Goal: Task Accomplishment & Management: Complete application form

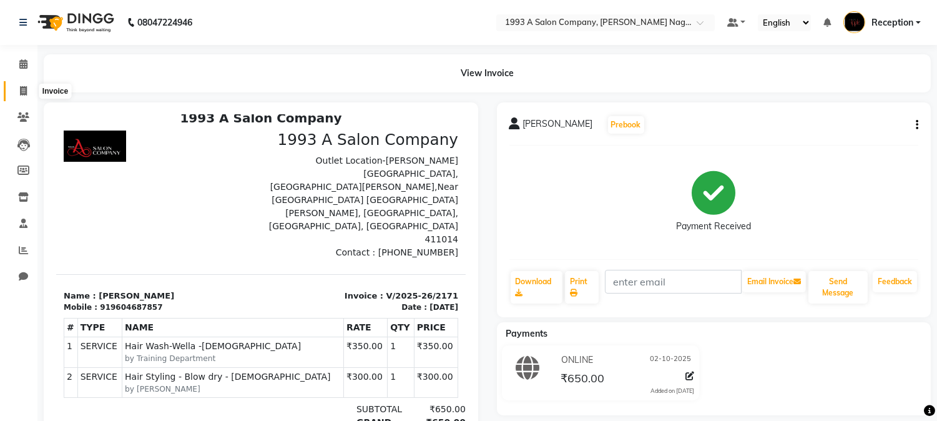
click at [26, 89] on icon at bounding box center [23, 90] width 7 height 9
select select "service"
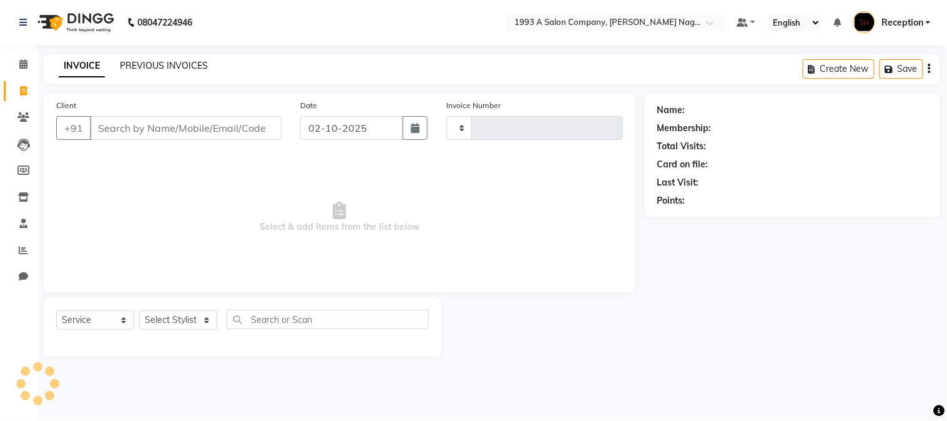
type input "2172"
select select "144"
click at [174, 69] on link "PREVIOUS INVOICES" at bounding box center [164, 65] width 88 height 11
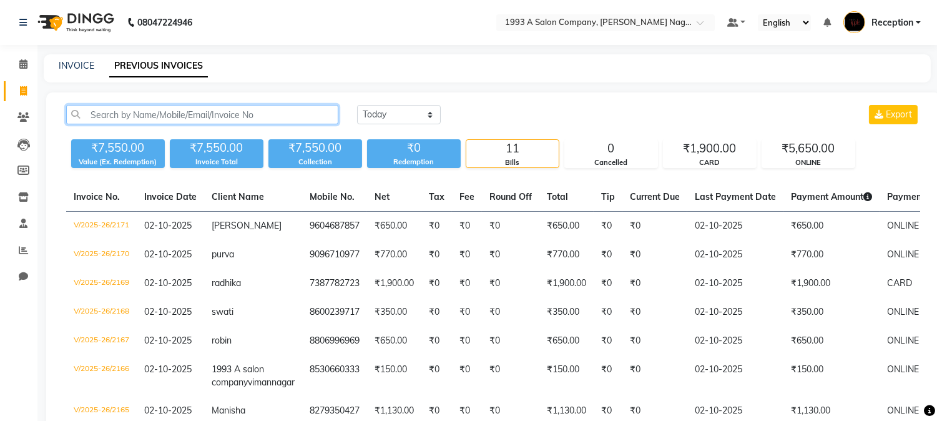
click at [269, 121] on input "text" at bounding box center [202, 114] width 272 height 19
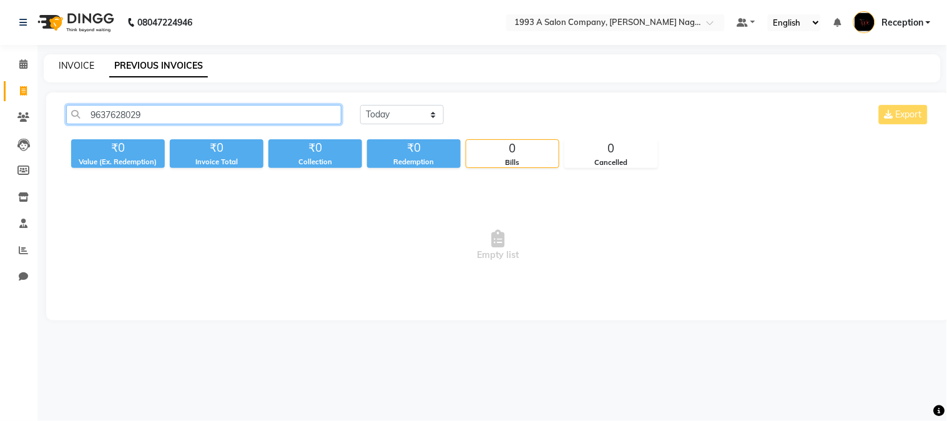
type input "9637628029"
click at [79, 65] on link "INVOICE" at bounding box center [77, 65] width 36 height 11
select select "service"
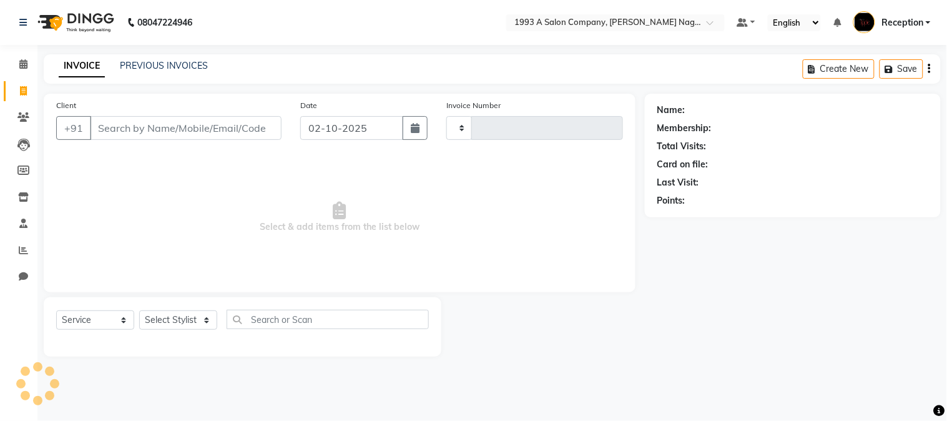
type input "2172"
select select "144"
click at [160, 126] on input "Client" at bounding box center [186, 128] width 192 height 24
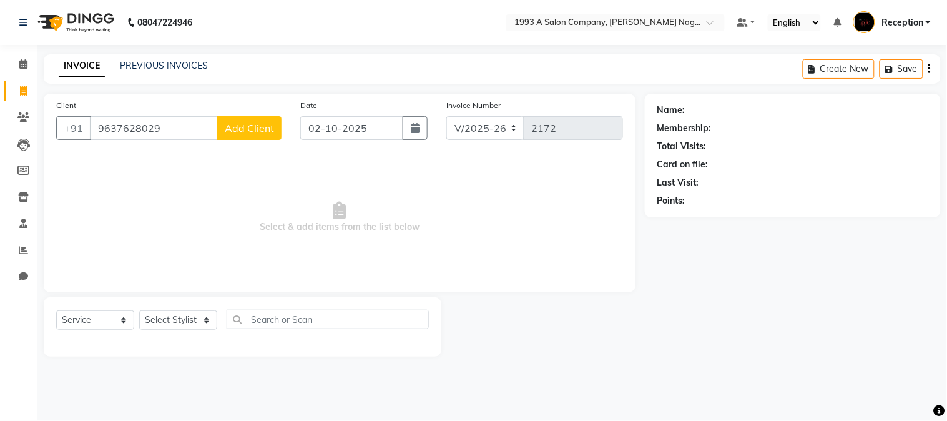
type input "9637628029"
click at [264, 126] on span "Add Client" at bounding box center [249, 128] width 49 height 12
select select "22"
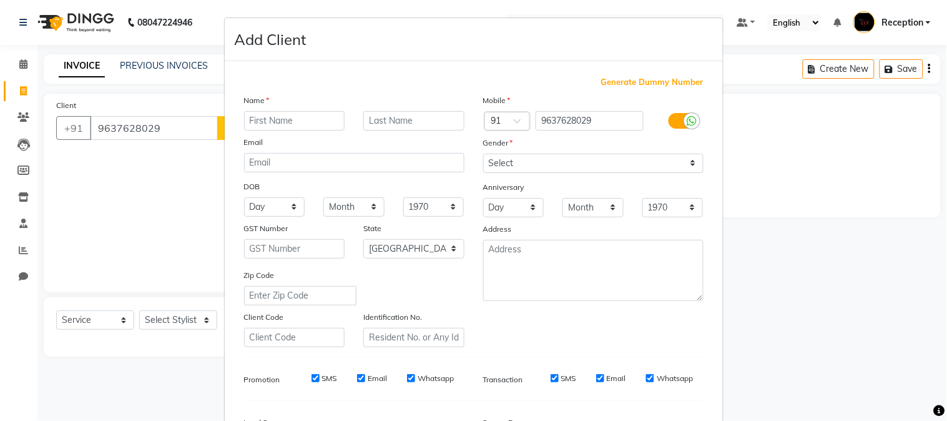
click at [176, 144] on ngb-modal-window "Add Client Generate Dummy Number Name Email DOB Day 01 02 03 04 05 06 07 08 09 …" at bounding box center [473, 210] width 947 height 421
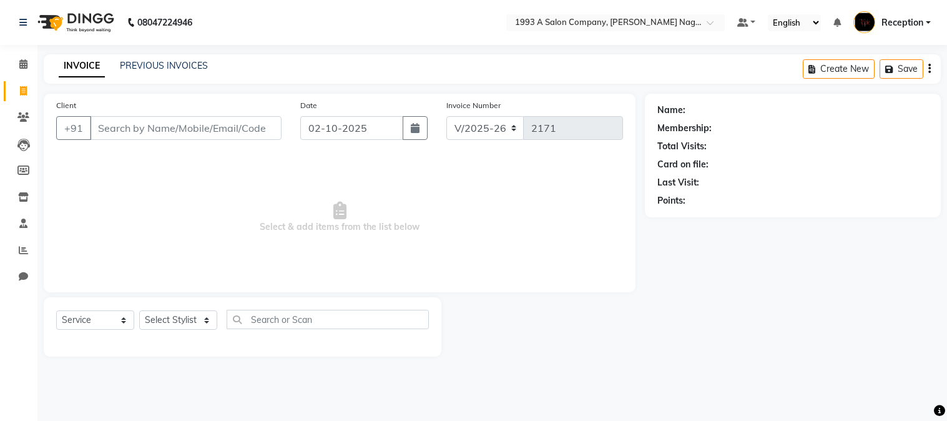
select select "144"
select select "service"
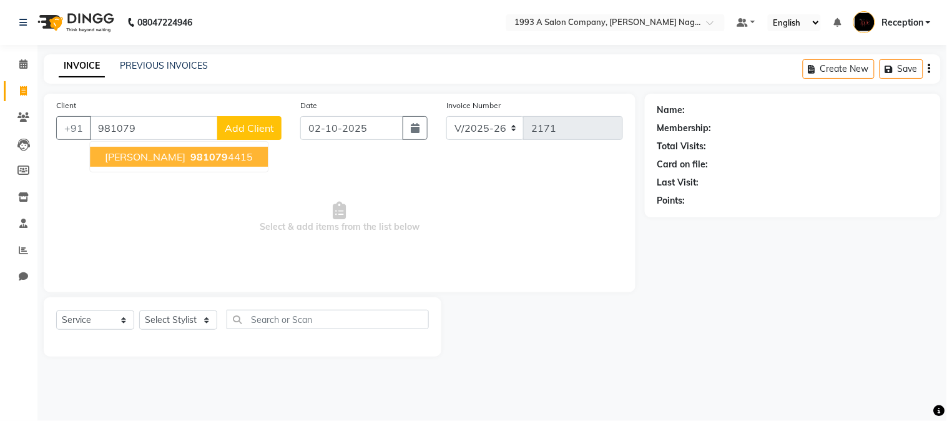
click at [190, 155] on span "981079" at bounding box center [208, 156] width 37 height 12
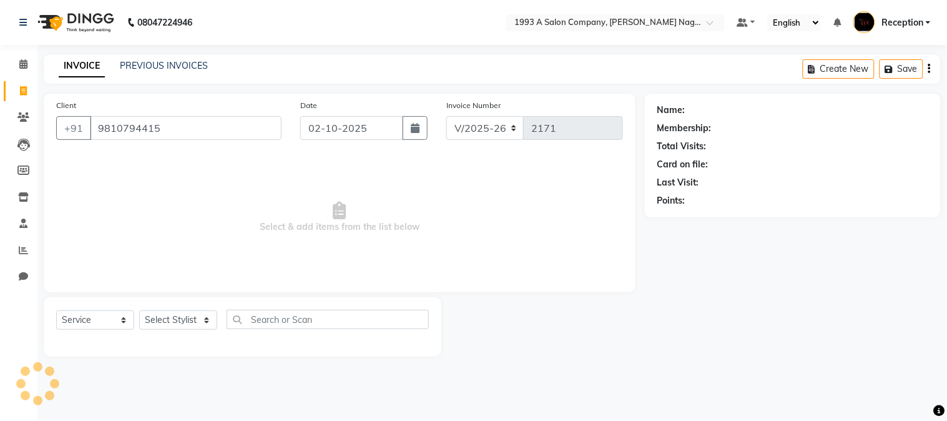
type input "9810794415"
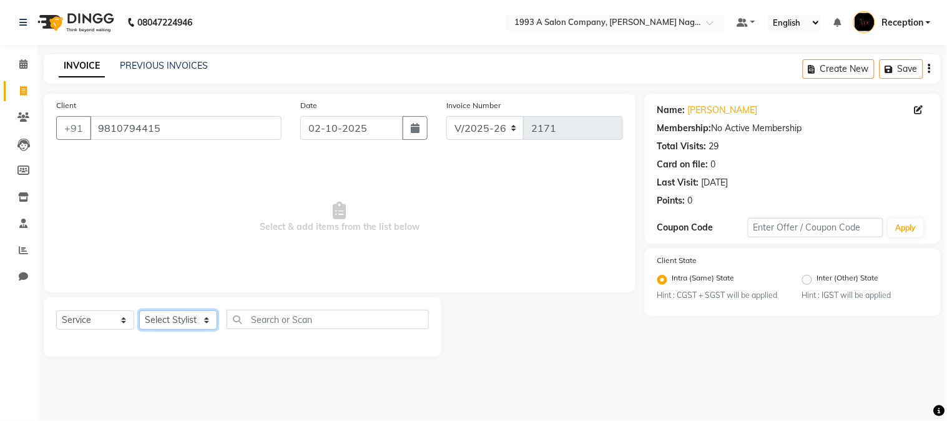
click at [195, 317] on select "Select Stylist [PERSON_NAME] Mane [PERSON_NAME] [PERSON_NAME] Reception [PERSON…" at bounding box center [178, 319] width 78 height 19
select select "86362"
click at [139, 311] on select "Select Stylist [PERSON_NAME] Mane [PERSON_NAME] [PERSON_NAME] Reception [PERSON…" at bounding box center [178, 319] width 78 height 19
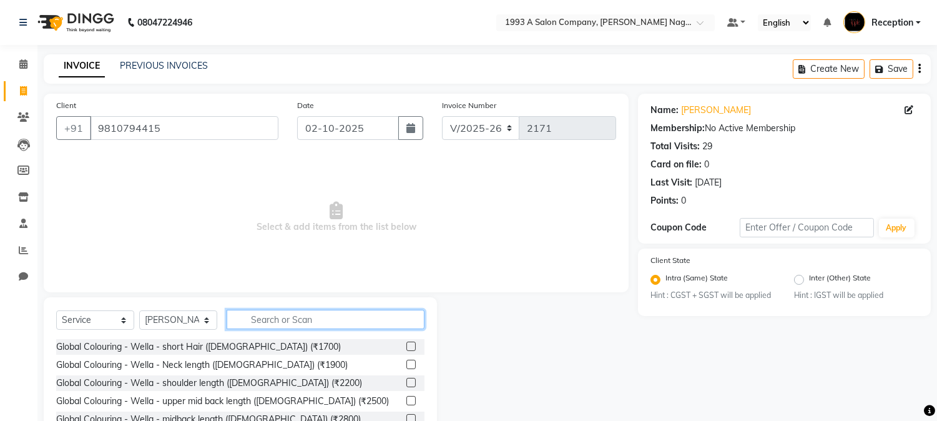
click at [300, 322] on input "text" at bounding box center [326, 319] width 198 height 19
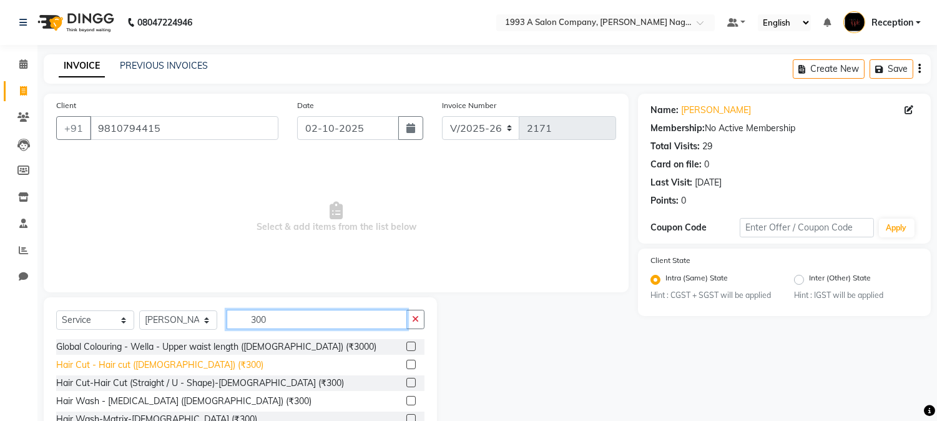
type input "300"
click at [179, 367] on div "Hair Cut - Hair cut ([DEMOGRAPHIC_DATA]) (₹300)" at bounding box center [159, 364] width 207 height 13
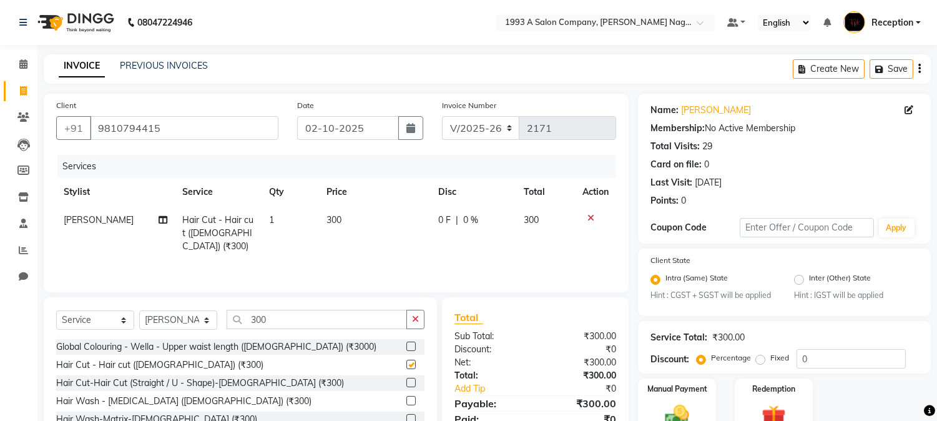
checkbox input "false"
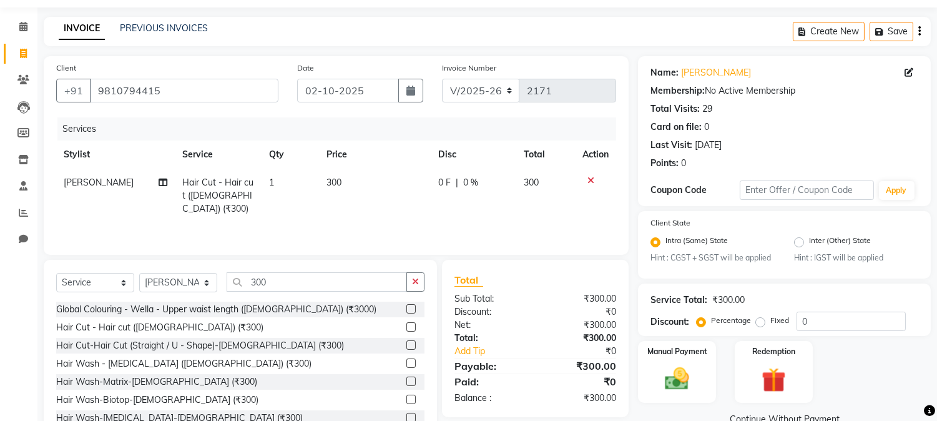
scroll to position [79, 0]
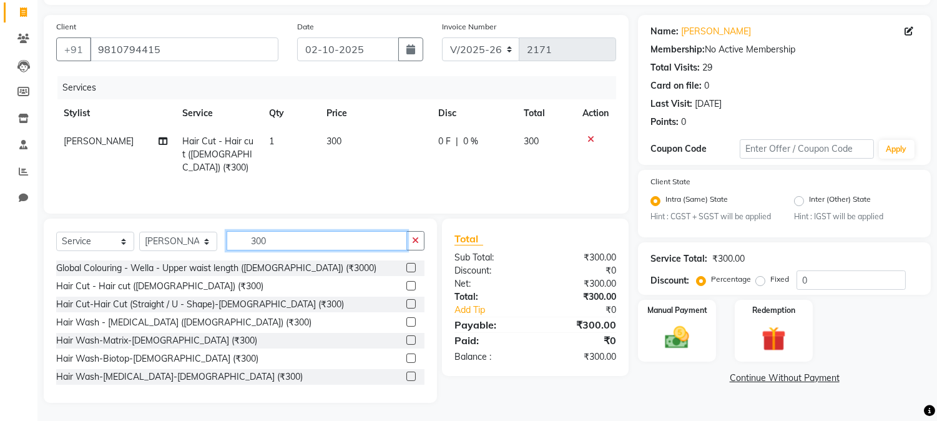
click at [288, 235] on input "300" at bounding box center [317, 240] width 180 height 19
type input "3"
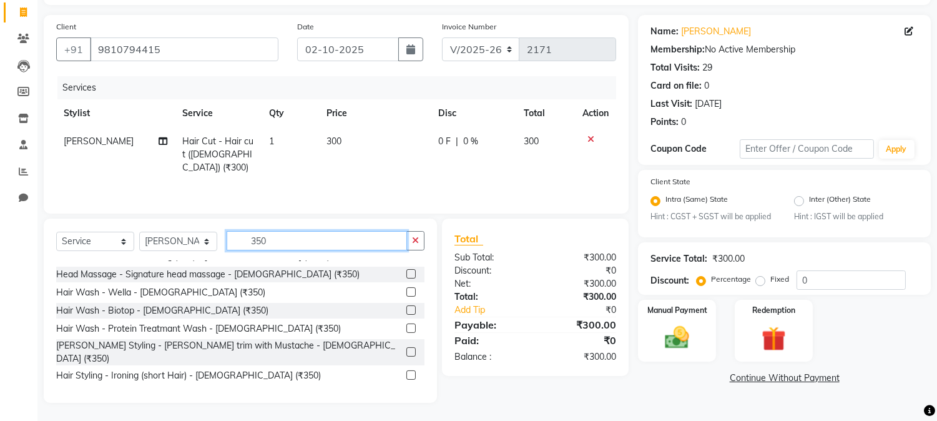
scroll to position [152, 0]
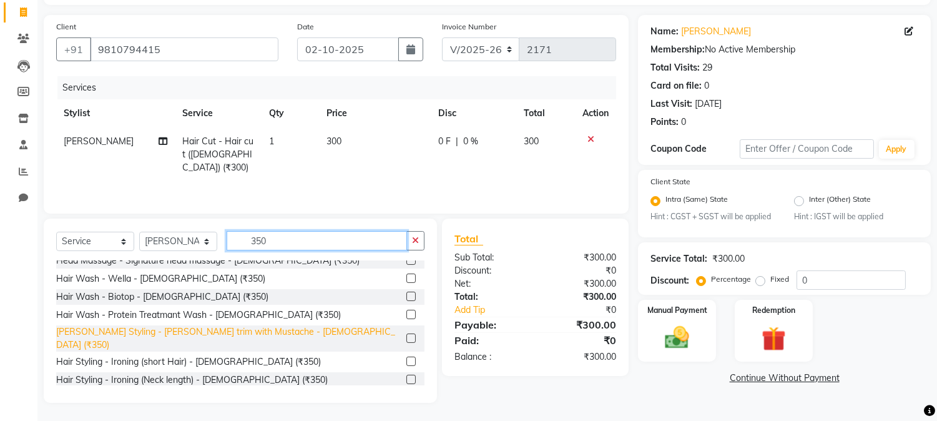
type input "350"
click at [269, 333] on div "[PERSON_NAME] Styling - [PERSON_NAME] trim with Mustache - [DEMOGRAPHIC_DATA] (…" at bounding box center [228, 338] width 345 height 26
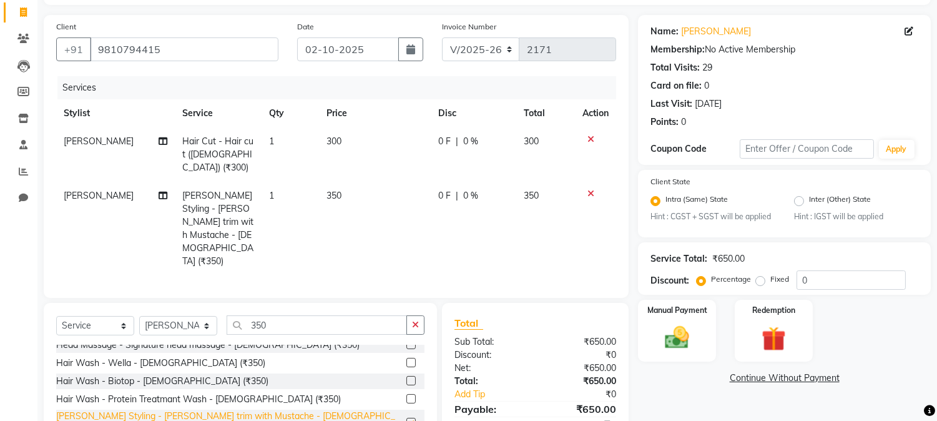
checkbox input "false"
click at [673, 342] on img at bounding box center [677, 337] width 41 height 29
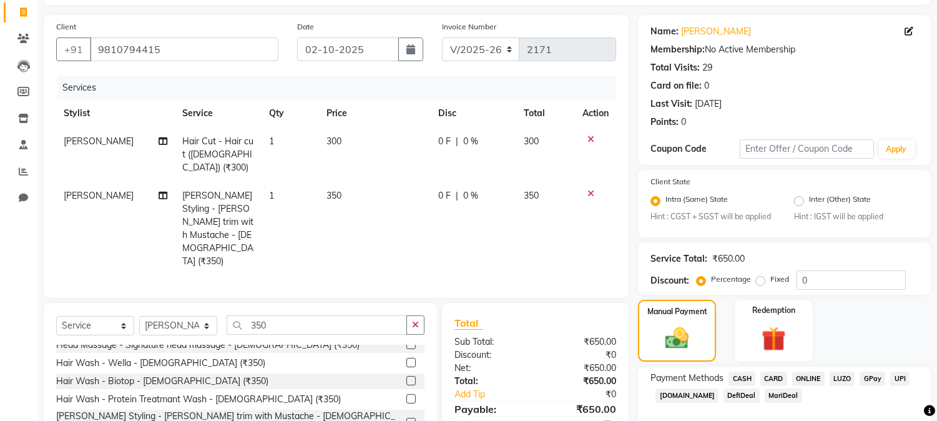
click at [814, 375] on span "ONLINE" at bounding box center [808, 379] width 32 height 14
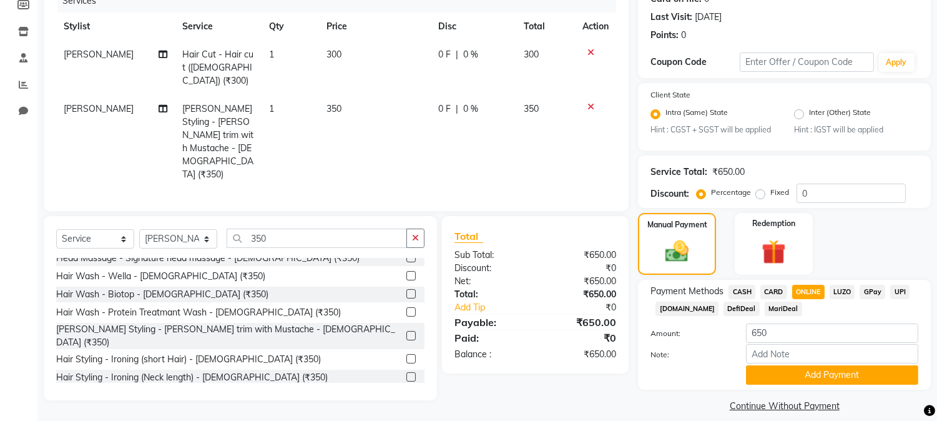
scroll to position [179, 0]
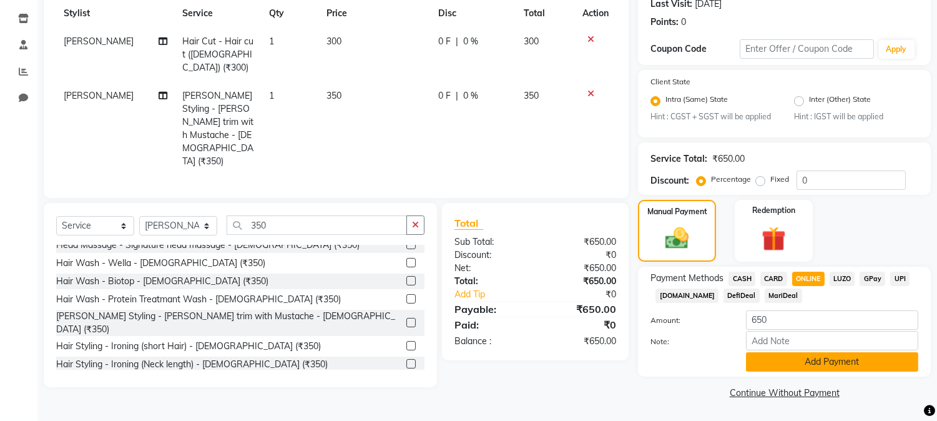
click at [814, 360] on button "Add Payment" at bounding box center [832, 361] width 172 height 19
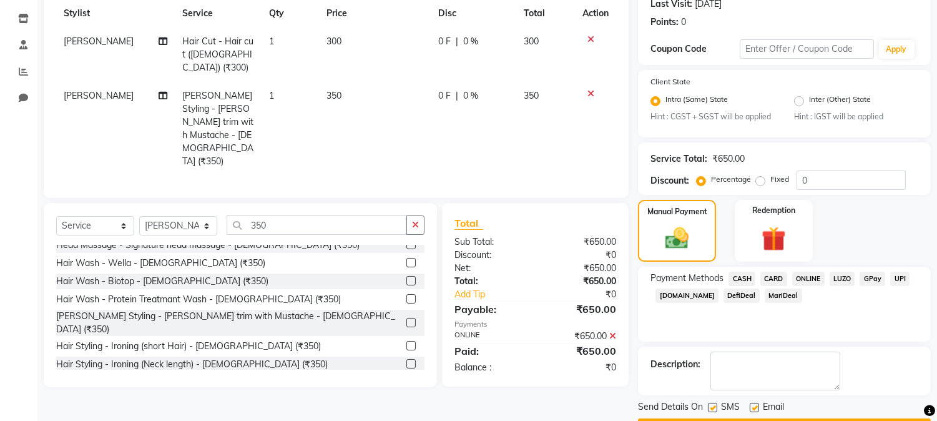
scroll to position [214, 0]
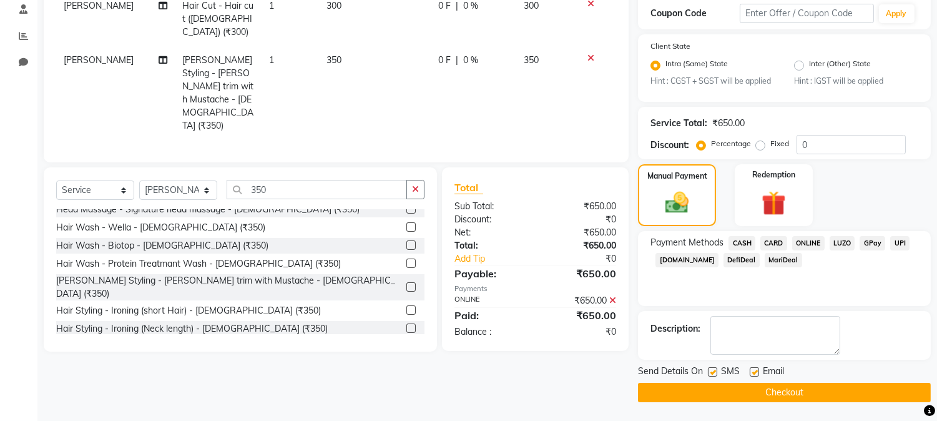
click at [772, 396] on button "Checkout" at bounding box center [784, 392] width 293 height 19
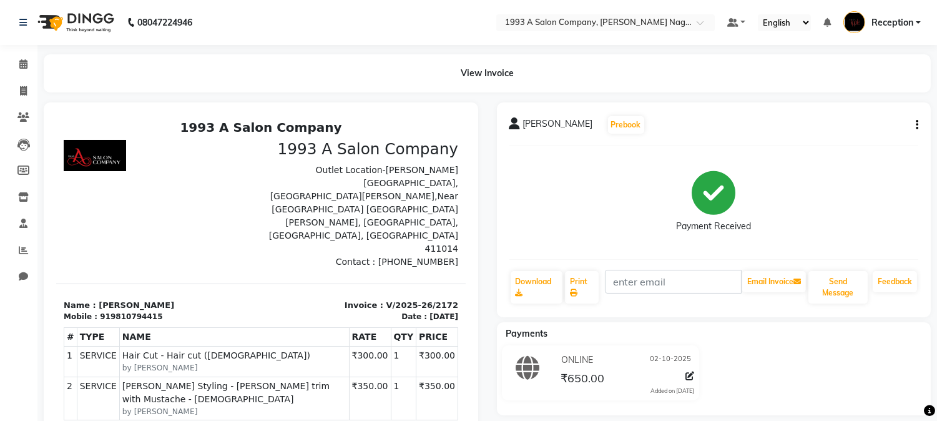
click at [772, 397] on div "ONLINE [DATE] ₹650.00 Added on [DATE]" at bounding box center [714, 375] width 453 height 60
click at [23, 92] on icon at bounding box center [23, 90] width 7 height 9
select select "service"
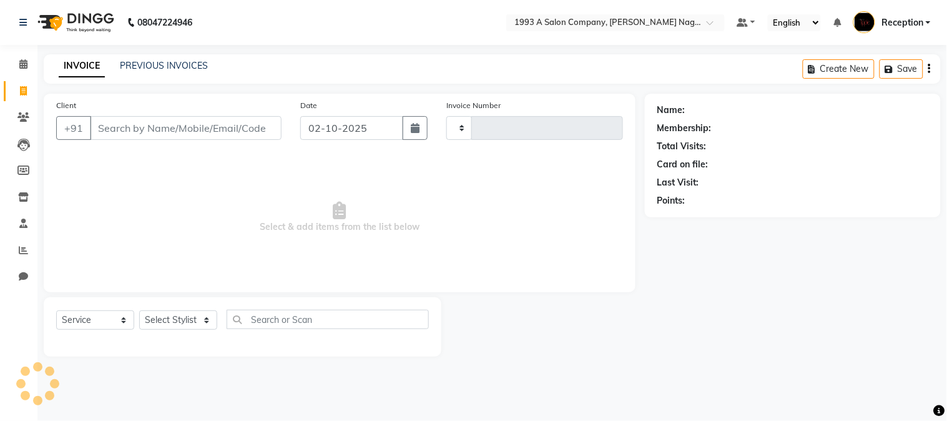
type input "2173"
select select "144"
click at [247, 142] on div "Client +91" at bounding box center [169, 124] width 244 height 51
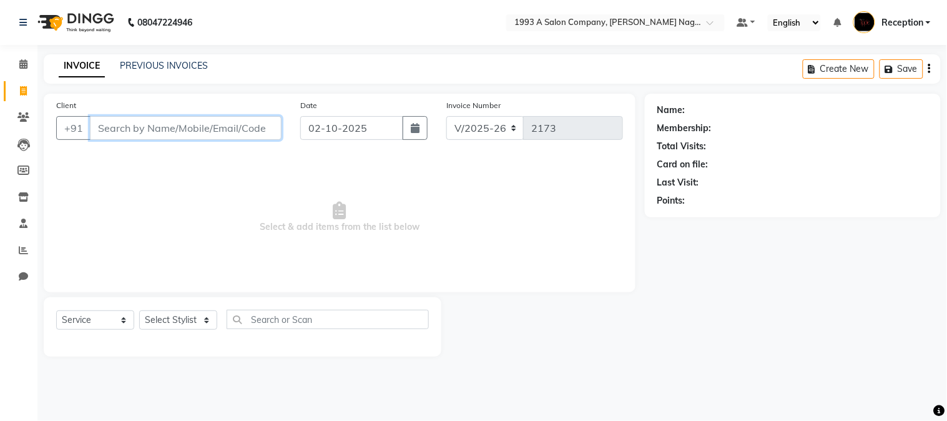
click at [179, 121] on input "Client" at bounding box center [186, 128] width 192 height 24
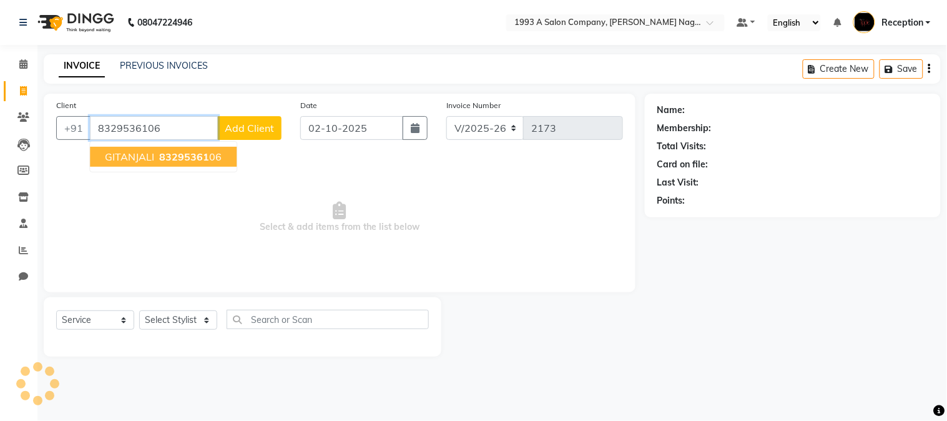
type input "8329536106"
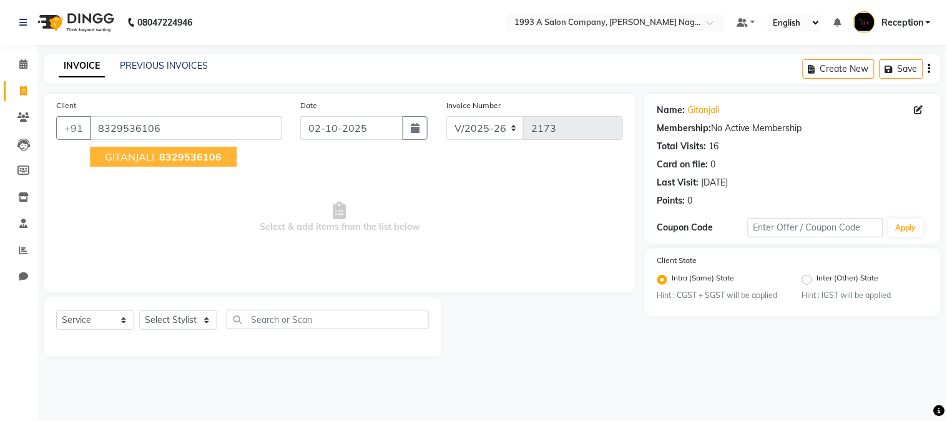
click at [172, 157] on span "8329536106" at bounding box center [190, 156] width 62 height 12
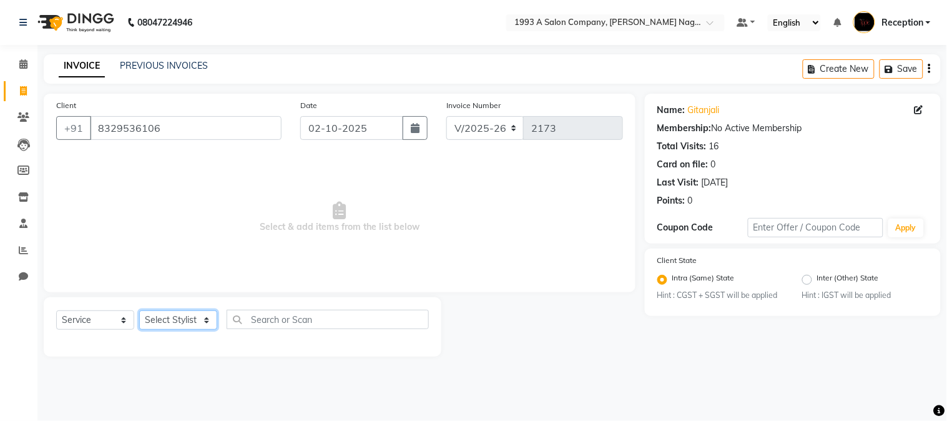
click at [185, 323] on select "Select Stylist [PERSON_NAME] Mane [PERSON_NAME] [PERSON_NAME] Reception [PERSON…" at bounding box center [178, 319] width 78 height 19
select select "4174"
click at [139, 311] on select "Select Stylist [PERSON_NAME] Mane [PERSON_NAME] [PERSON_NAME] Reception [PERSON…" at bounding box center [178, 319] width 78 height 19
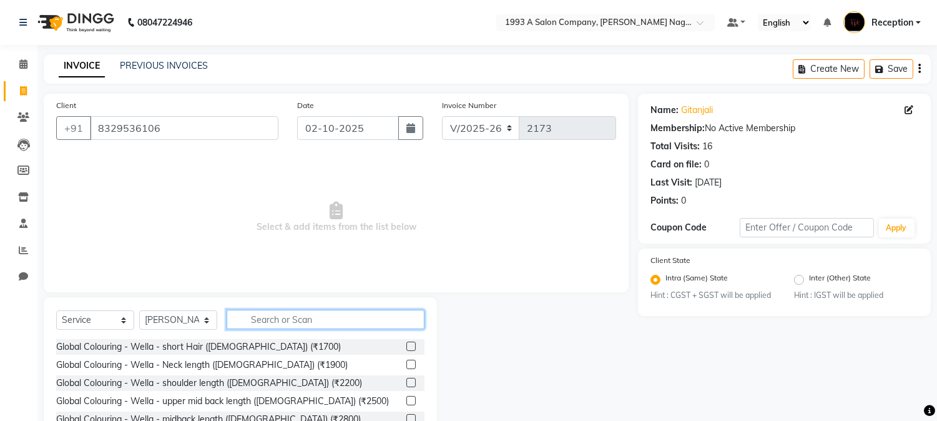
click at [328, 318] on input "text" at bounding box center [326, 319] width 198 height 19
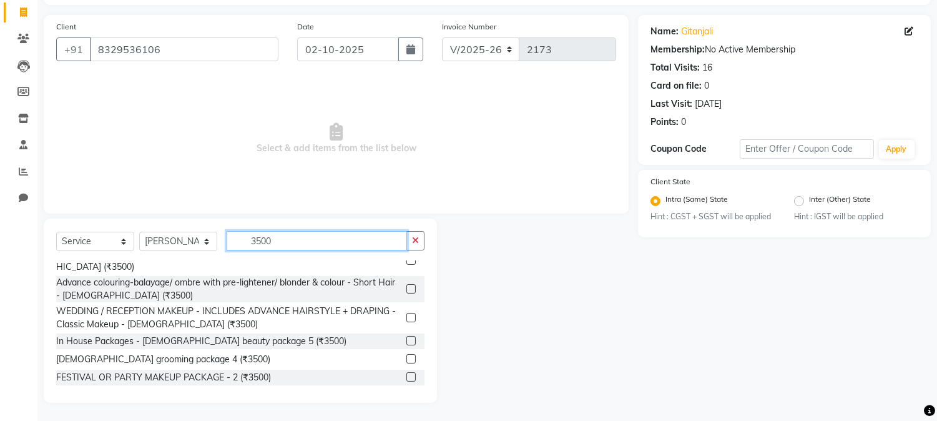
scroll to position [139, 0]
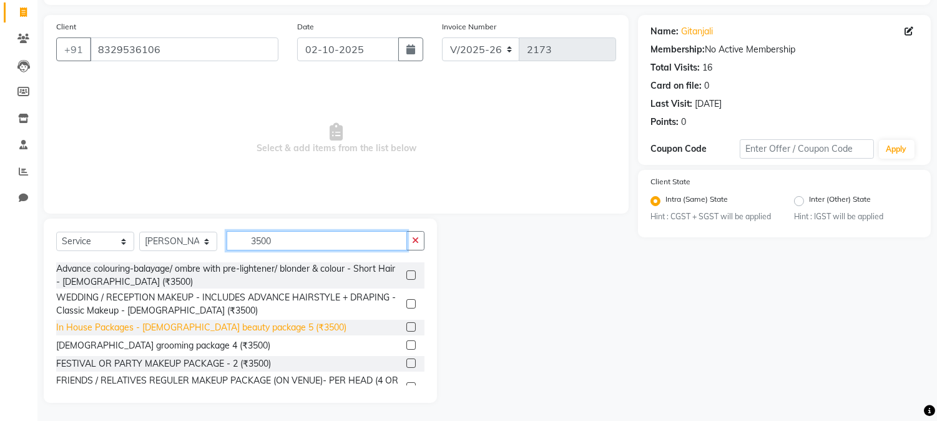
type input "3500"
click at [256, 321] on div "In House Packages - [DEMOGRAPHIC_DATA] beauty package 5 (₹3500)" at bounding box center [201, 327] width 290 height 13
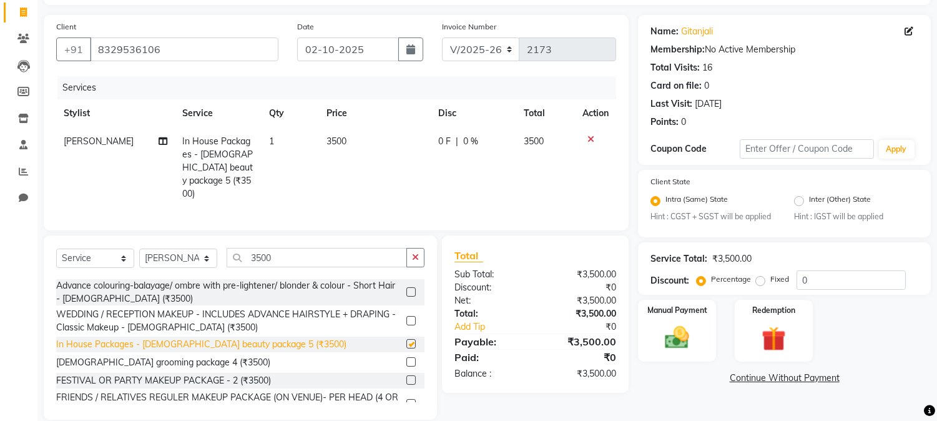
checkbox input "false"
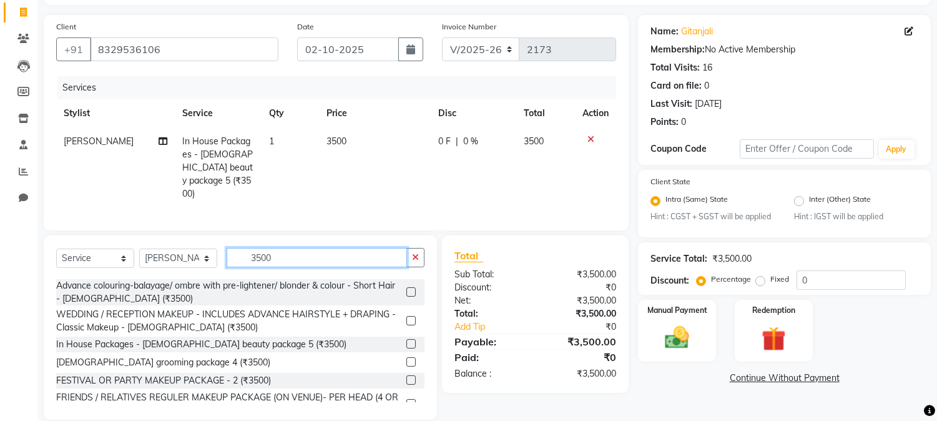
click at [301, 252] on input "3500" at bounding box center [317, 257] width 180 height 19
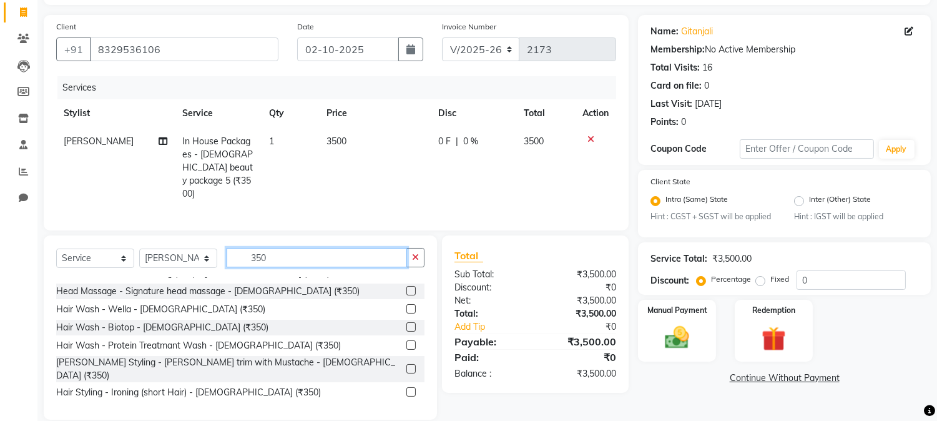
scroll to position [392, 0]
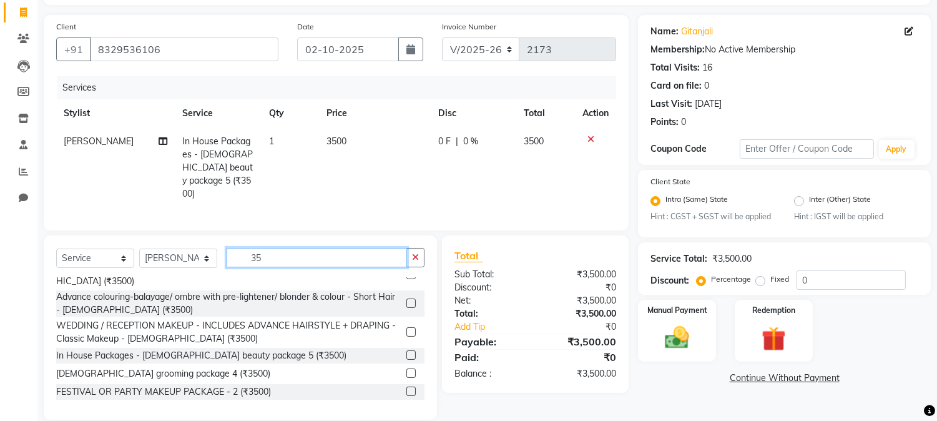
type input "3"
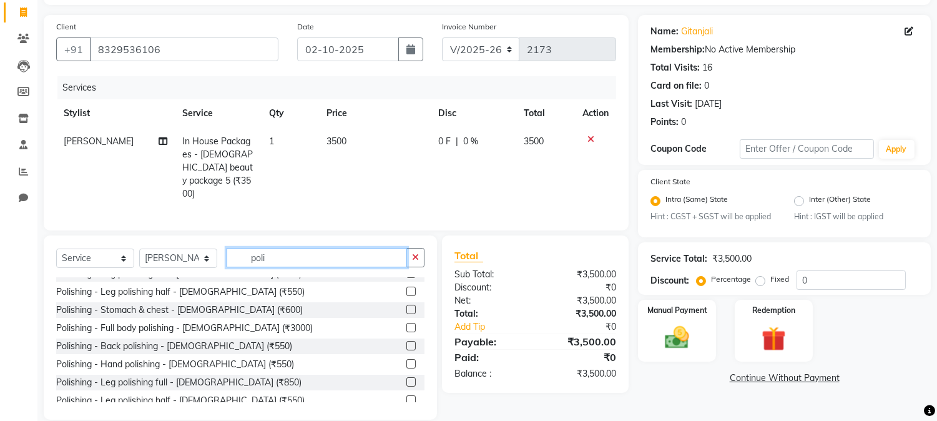
scroll to position [0, 0]
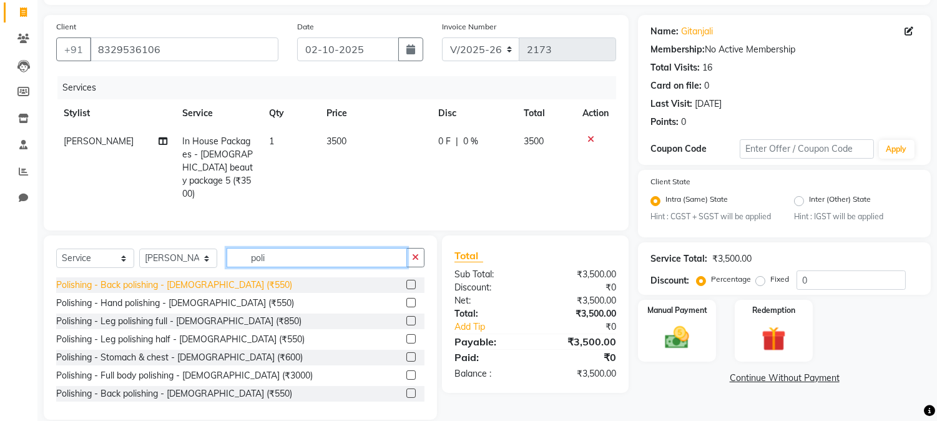
type input "poli"
click at [137, 281] on div "Polishing - Back polishing - [DEMOGRAPHIC_DATA] (₹550)" at bounding box center [174, 285] width 236 height 13
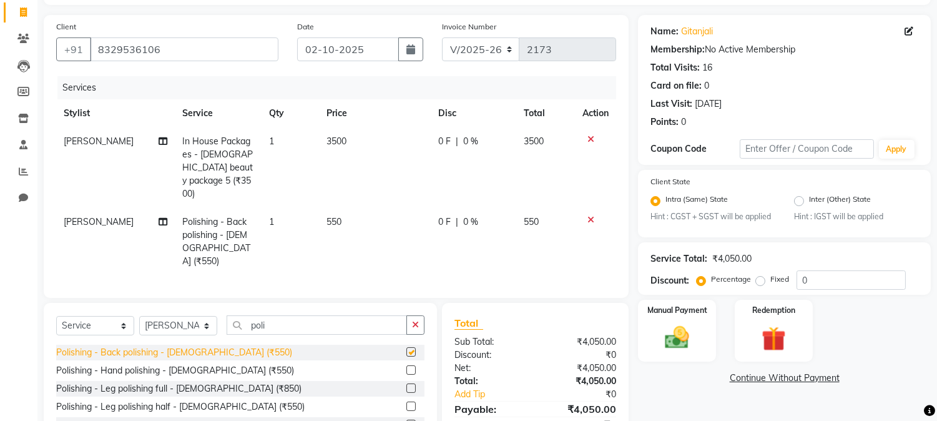
checkbox input "false"
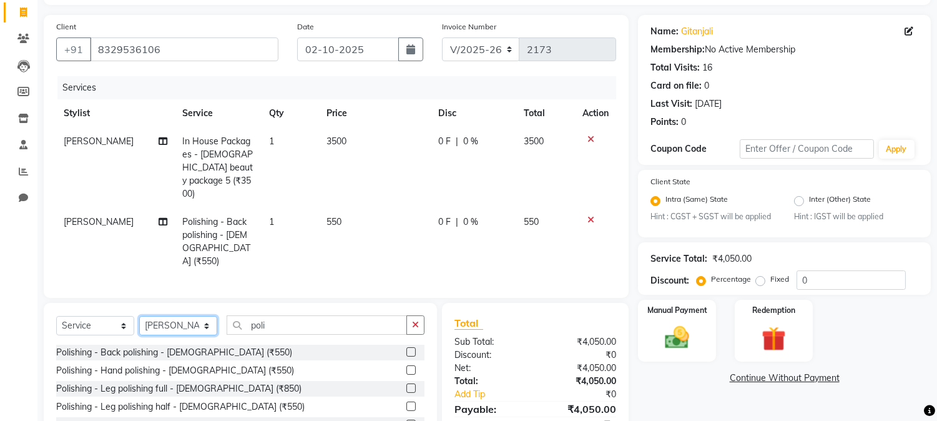
click at [207, 316] on select "Select Stylist [PERSON_NAME] Mane [PERSON_NAME] [PERSON_NAME] Reception [PERSON…" at bounding box center [178, 325] width 78 height 19
select select "14213"
click at [139, 316] on select "Select Stylist [PERSON_NAME] Mane [PERSON_NAME] [PERSON_NAME] Reception [PERSON…" at bounding box center [178, 325] width 78 height 19
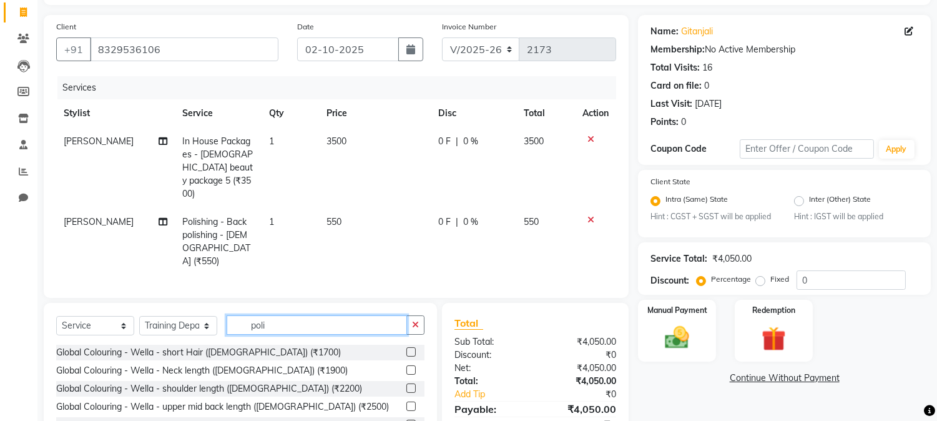
click at [283, 315] on input "poli" at bounding box center [317, 324] width 180 height 19
type input "p"
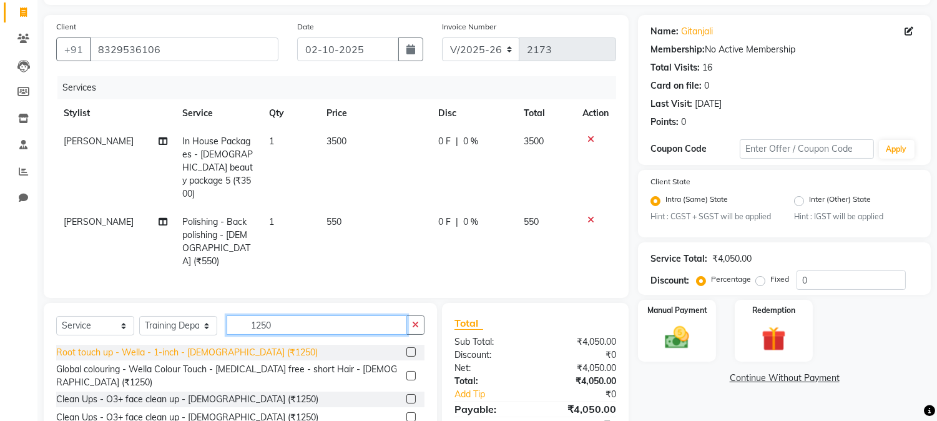
type input "1250"
click at [242, 346] on div "Root touch up - Wella - 1-inch - [DEMOGRAPHIC_DATA] (₹1250)" at bounding box center [187, 352] width 262 height 13
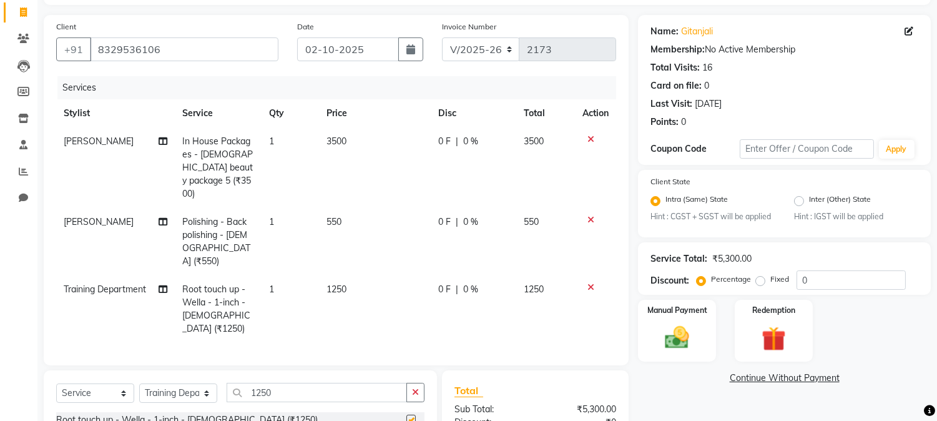
checkbox input "false"
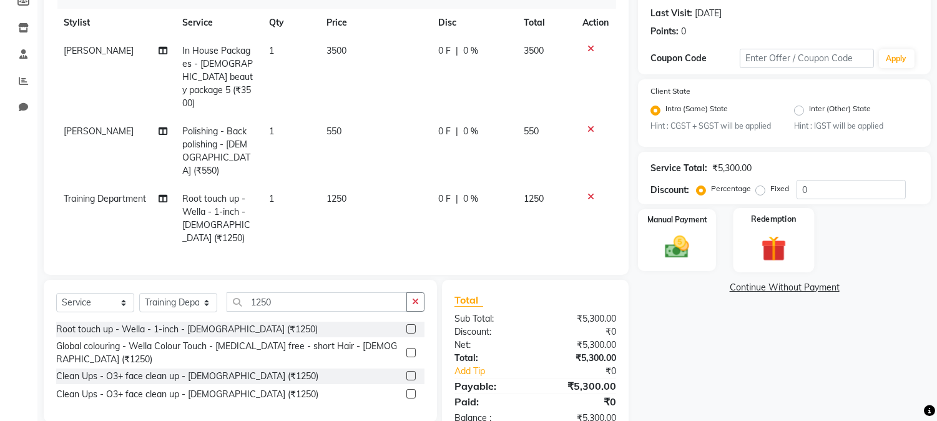
scroll to position [175, 0]
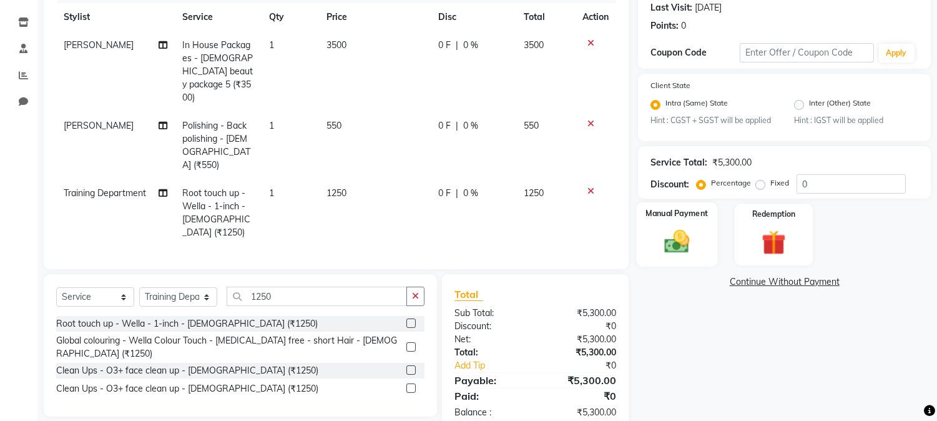
click at [679, 245] on img at bounding box center [677, 241] width 41 height 29
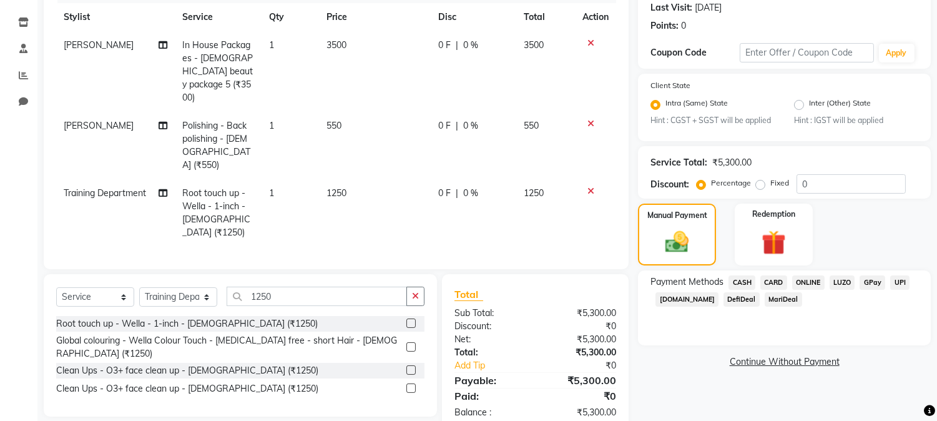
click at [809, 283] on span "ONLINE" at bounding box center [808, 282] width 32 height 14
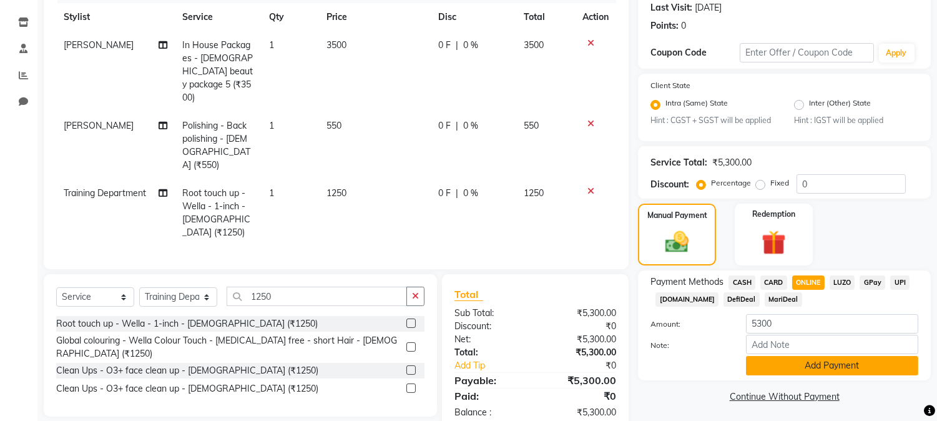
click at [826, 363] on button "Add Payment" at bounding box center [832, 365] width 172 height 19
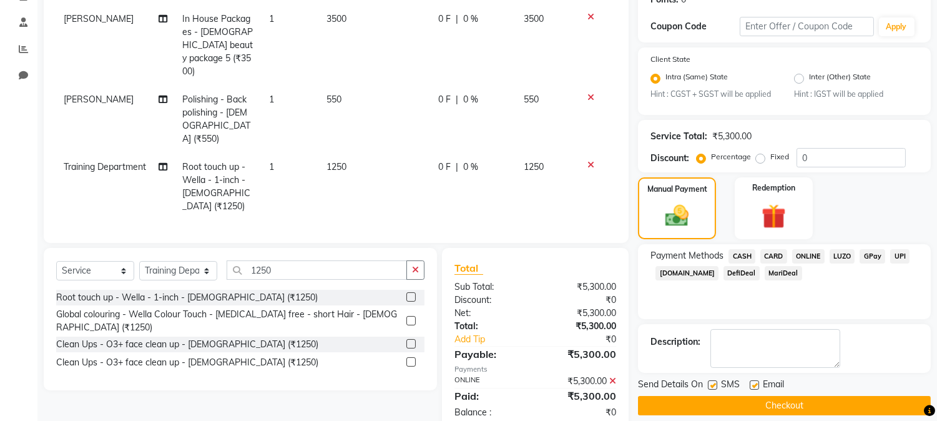
scroll to position [214, 0]
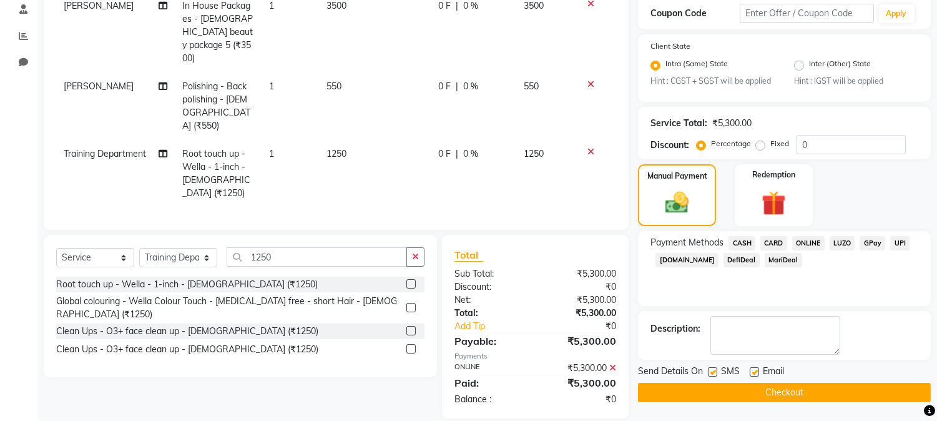
click at [778, 383] on button "Checkout" at bounding box center [784, 392] width 293 height 19
